Goal: Transaction & Acquisition: Download file/media

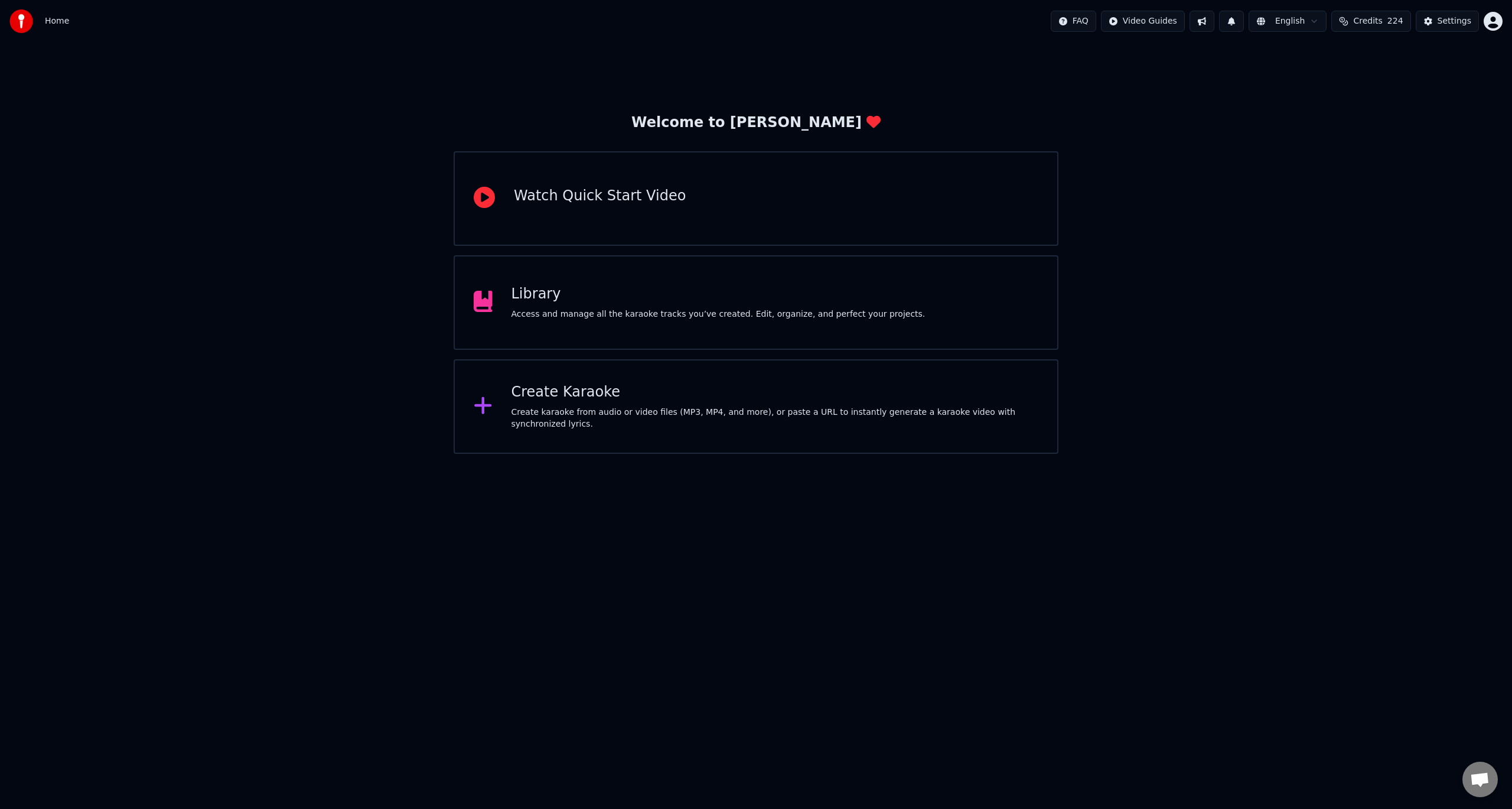
click at [715, 294] on div "Library" at bounding box center [718, 294] width 414 height 19
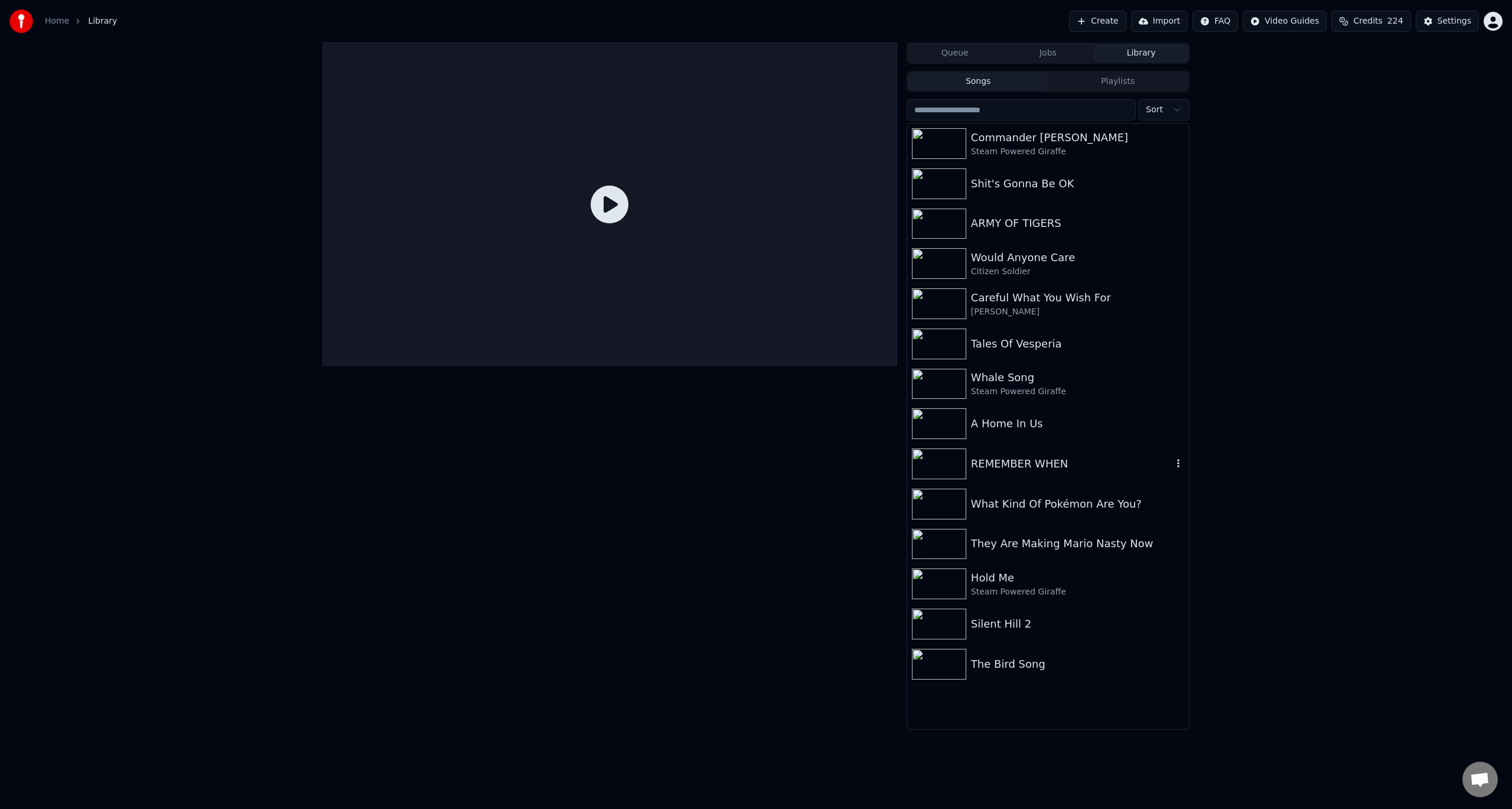
click at [1029, 460] on div "REMEMBER WHEN" at bounding box center [1071, 464] width 201 height 17
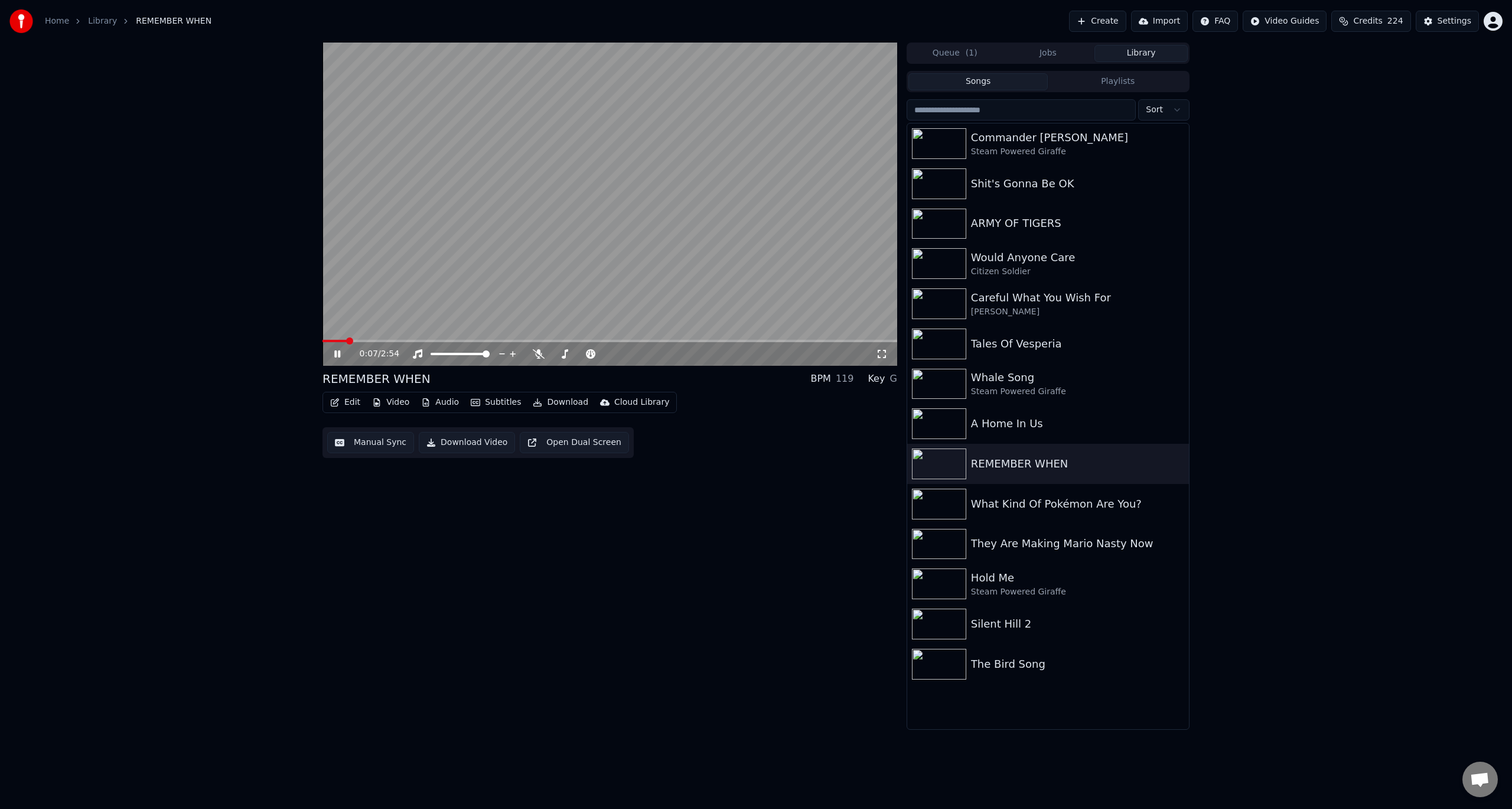
click at [411, 264] on video at bounding box center [609, 204] width 574 height 323
click at [397, 401] on button "Video" at bounding box center [391, 402] width 47 height 17
click at [401, 446] on div "Original" at bounding box center [416, 446] width 101 height 19
click at [429, 269] on video at bounding box center [609, 204] width 574 height 323
click at [494, 298] on video at bounding box center [609, 204] width 574 height 323
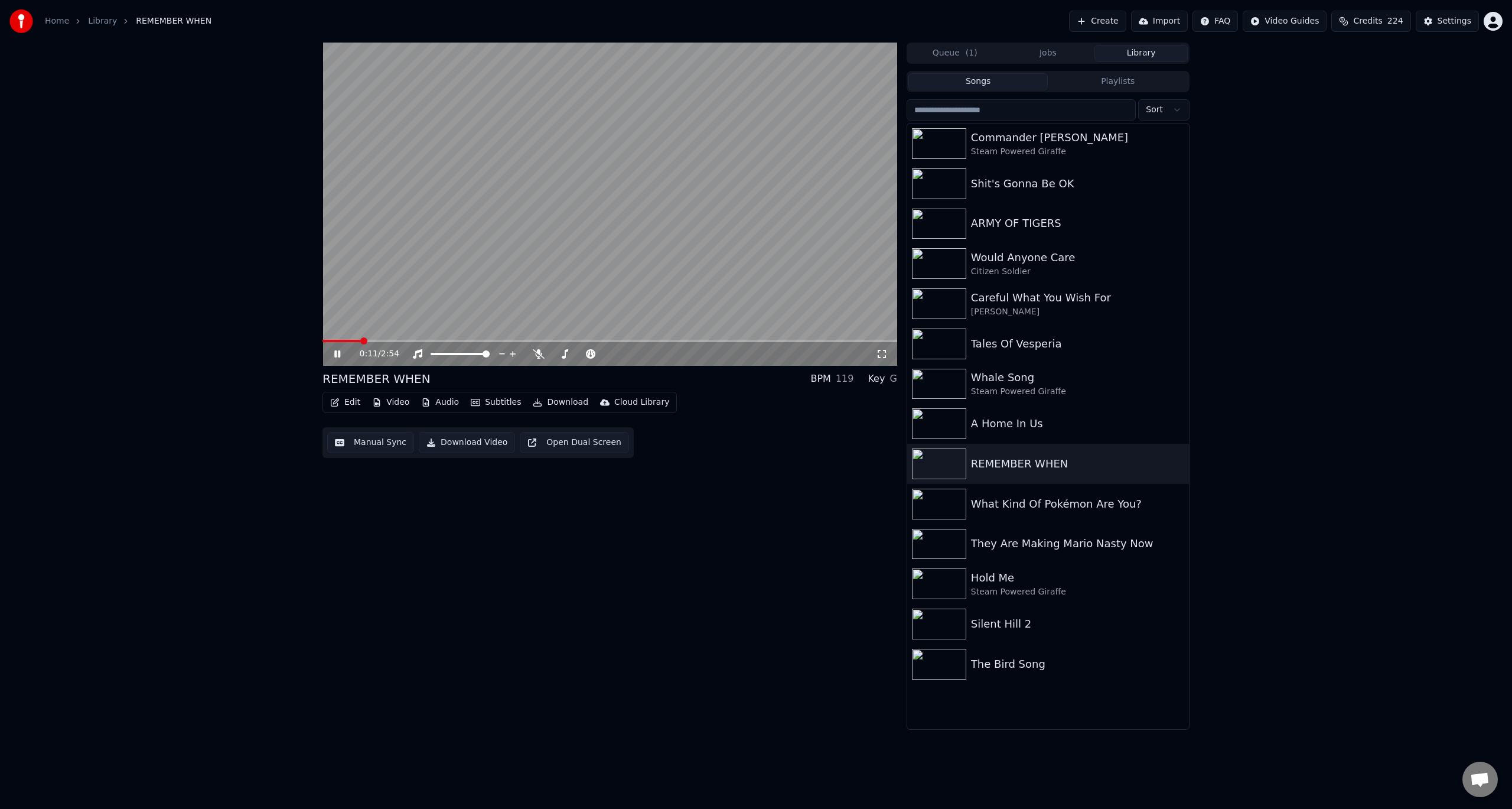
click at [621, 273] on video at bounding box center [609, 204] width 574 height 323
click at [474, 447] on button "Download Video" at bounding box center [467, 442] width 96 height 22
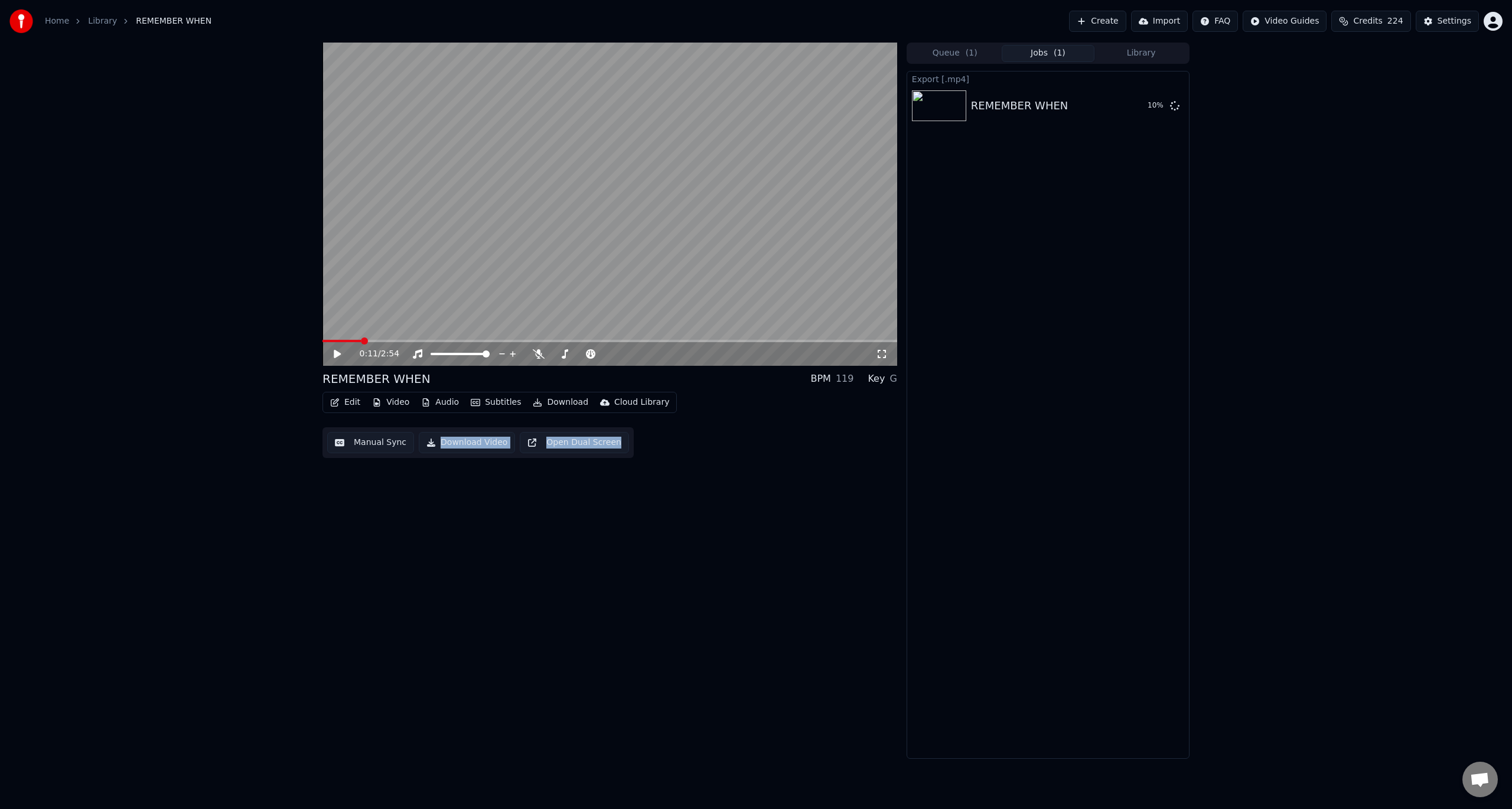
drag, startPoint x: 425, startPoint y: 478, endPoint x: 802, endPoint y: 623, distance: 403.9
click at [802, 623] on div "0:11 / 2:54 REMEMBER WHEN BPM 119 Key G Edit Video Audio Subtitles Download Clo…" at bounding box center [609, 400] width 574 height 716
